Goal: Task Accomplishment & Management: Use online tool/utility

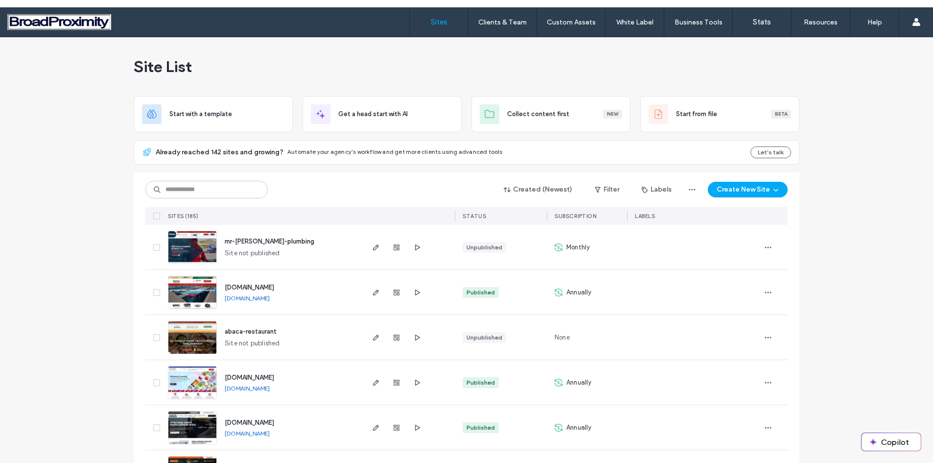
click at [176, 340] on img at bounding box center [192, 354] width 48 height 67
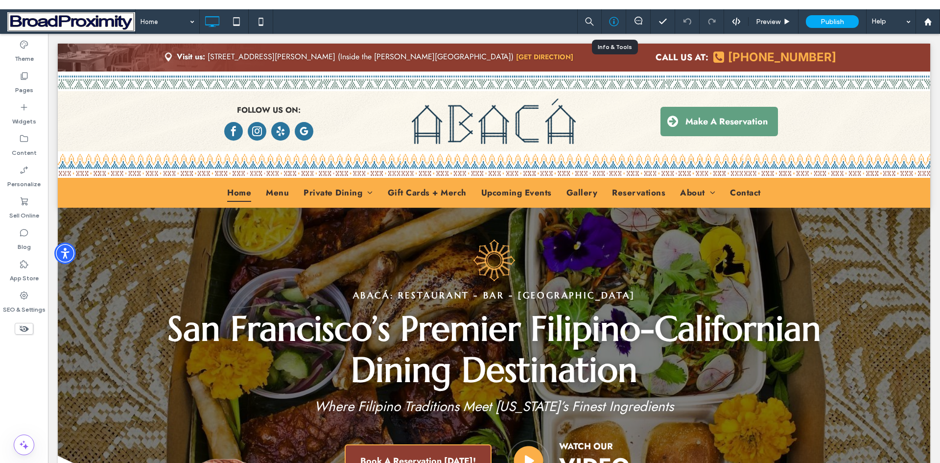
click at [613, 20] on icon at bounding box center [614, 22] width 10 height 10
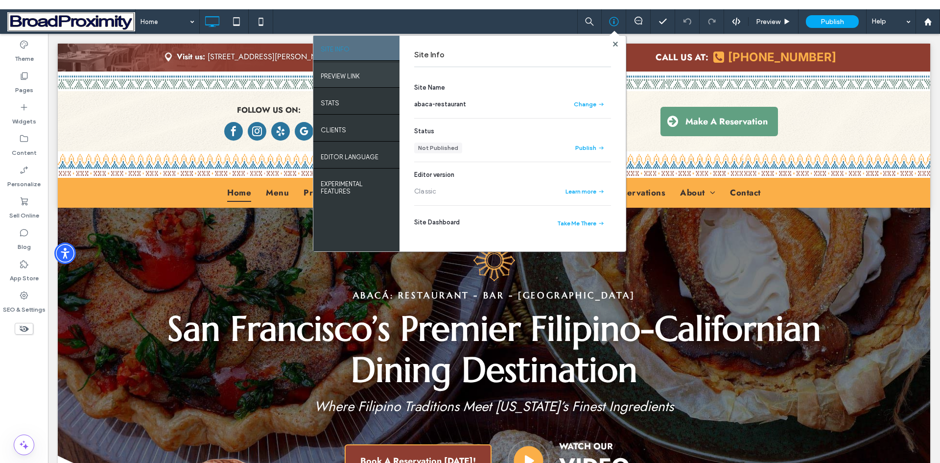
click at [349, 69] on label "PREVIEW LINK" at bounding box center [340, 74] width 39 height 12
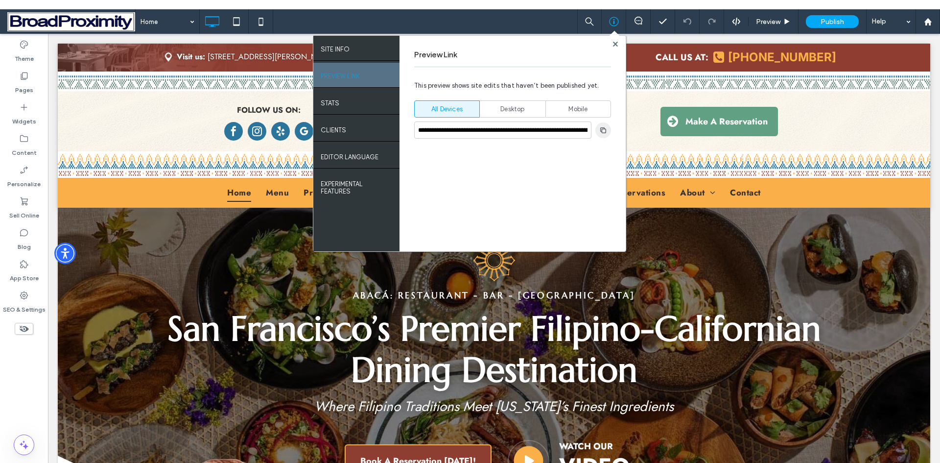
click at [605, 130] on icon "button" at bounding box center [603, 130] width 8 height 8
